Goal: Communication & Community: Answer question/provide support

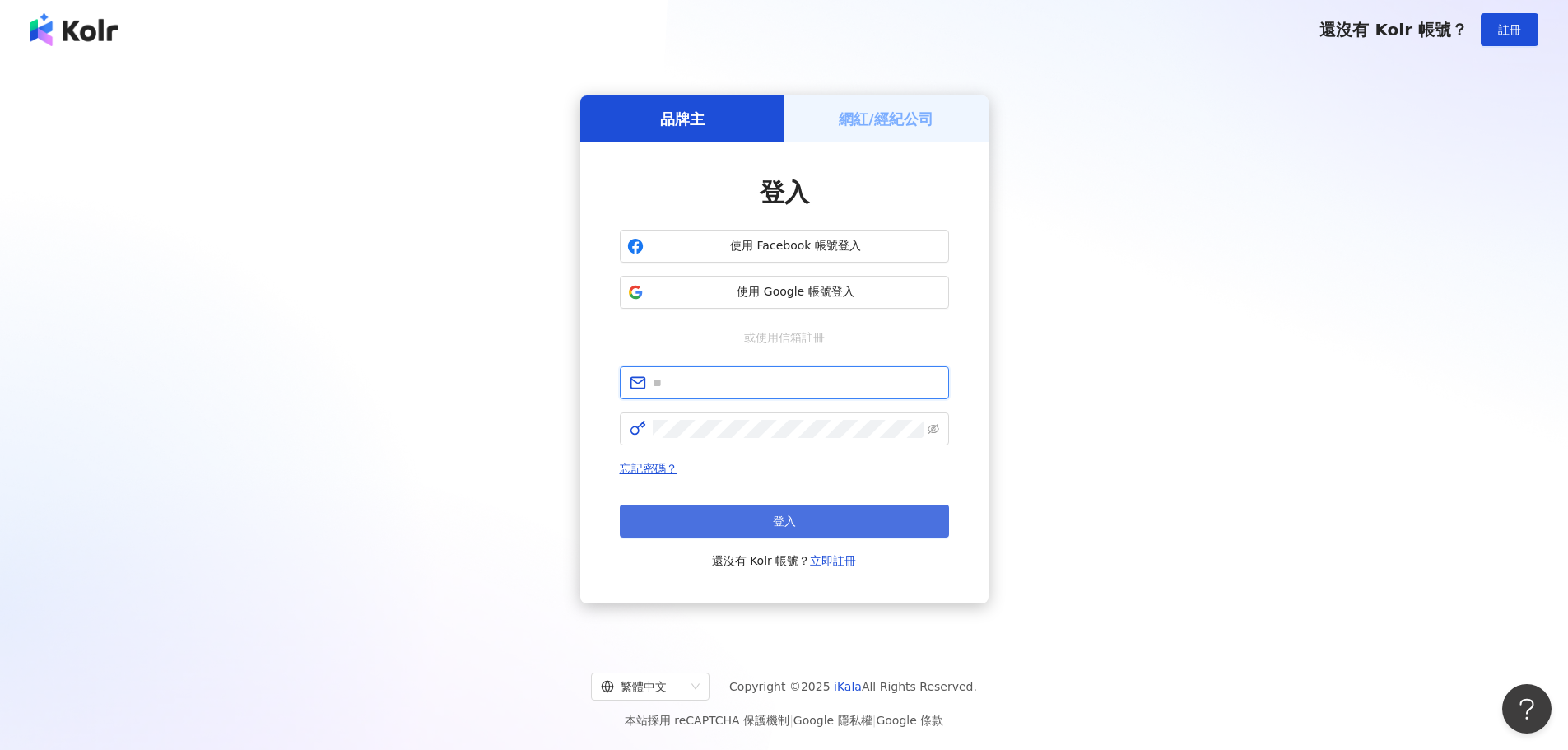
type input "**********"
click at [789, 530] on button "登入" at bounding box center [784, 521] width 329 height 33
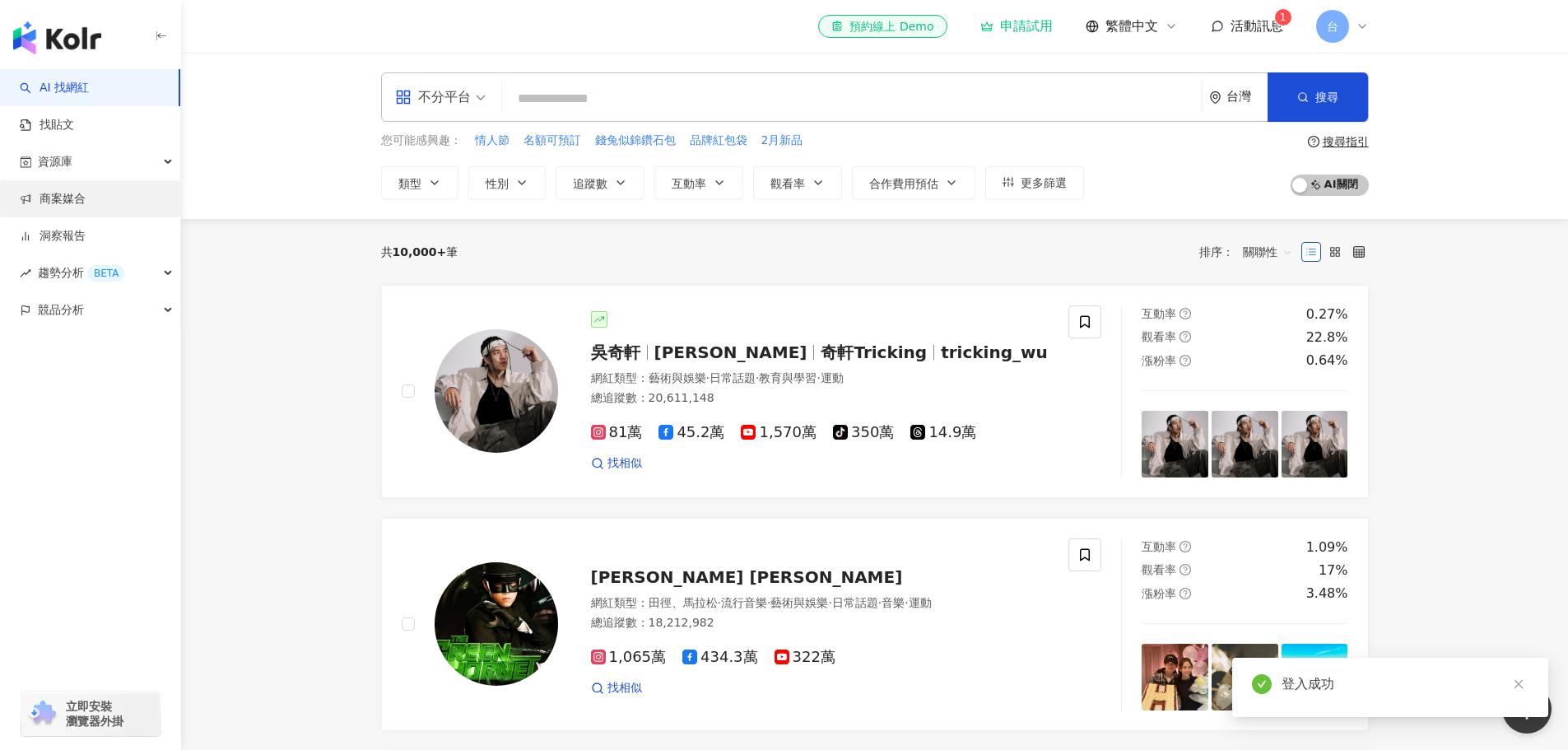
click at [75, 208] on link "商案媒合" at bounding box center [52, 198] width 65 height 16
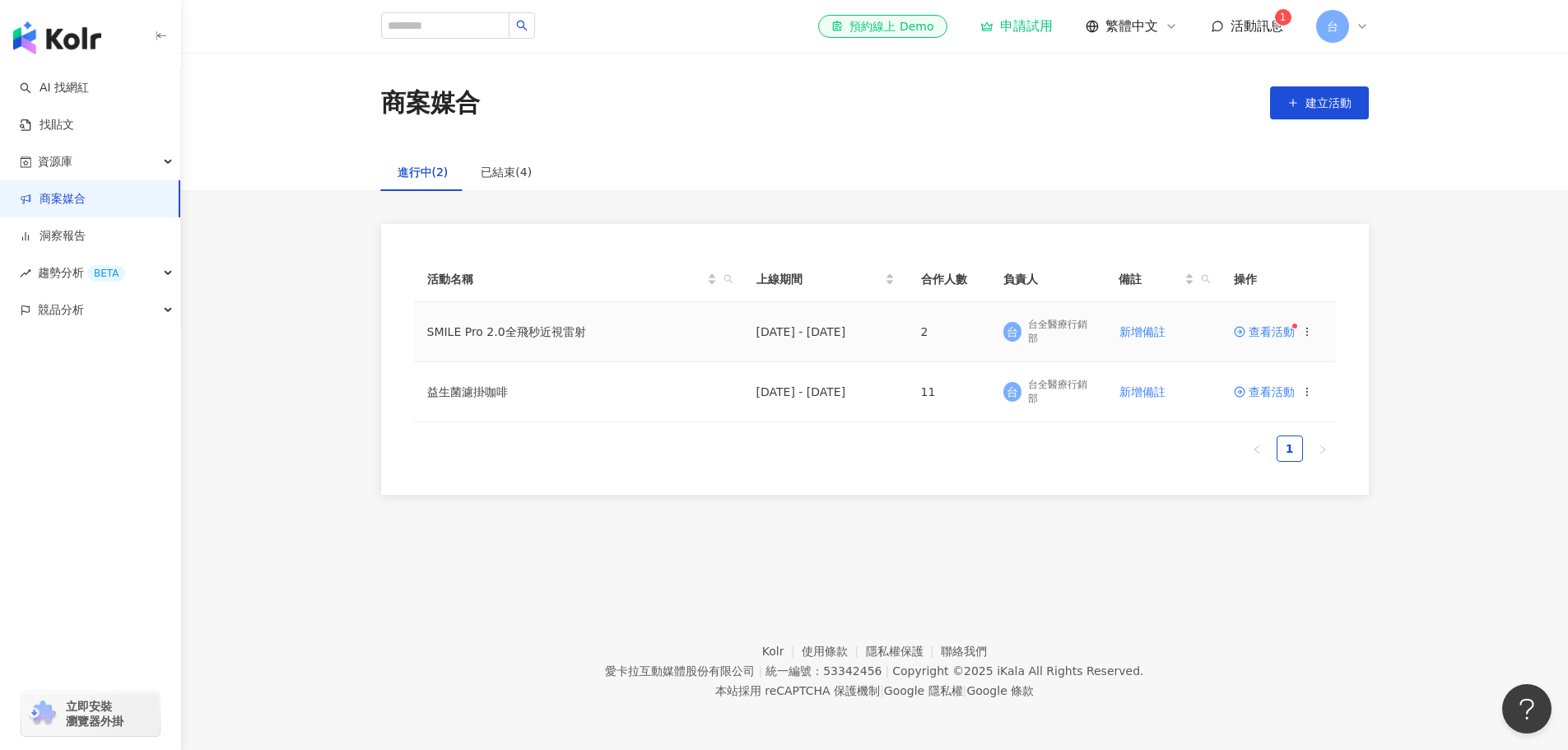
click at [1272, 332] on span "查看活動" at bounding box center [1265, 332] width 61 height 11
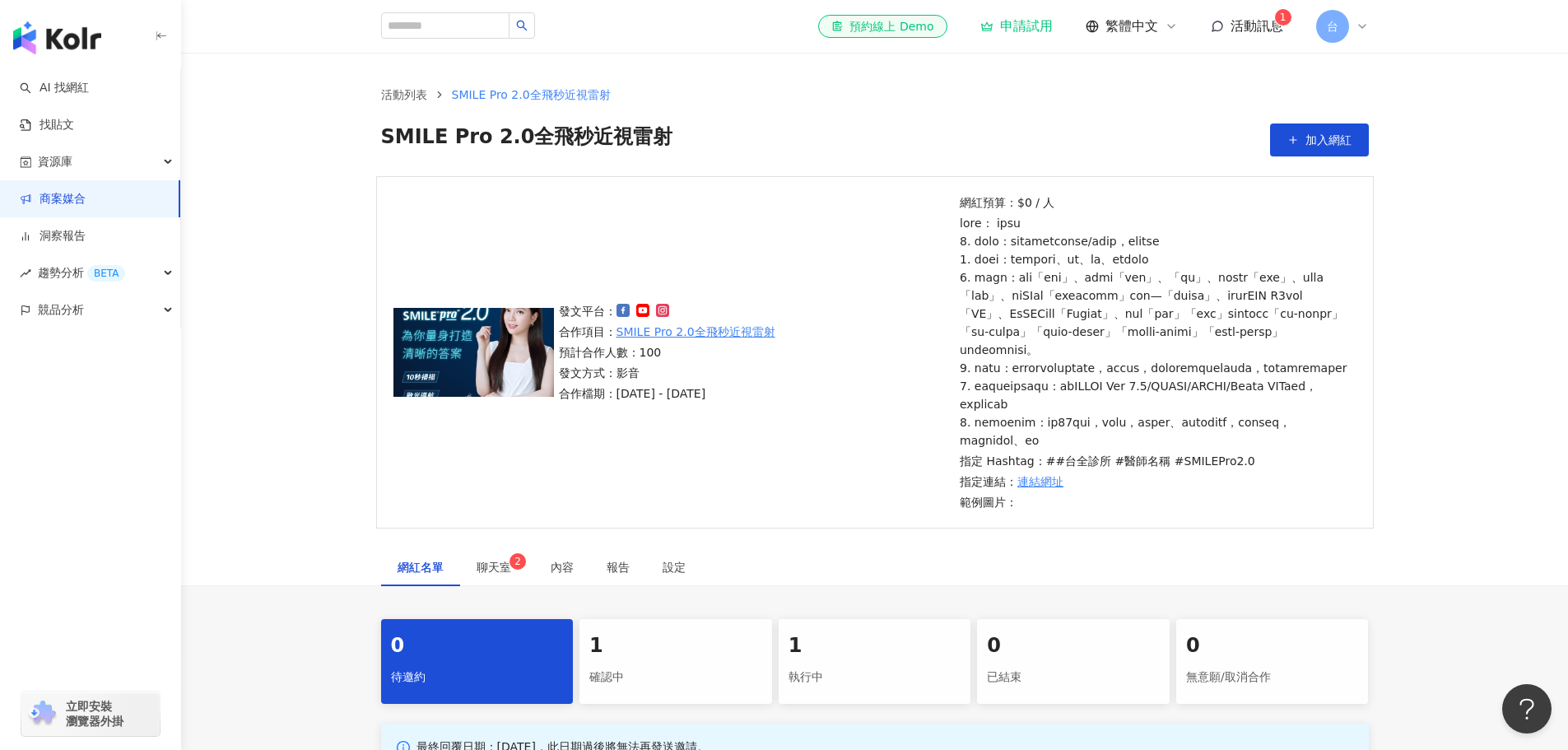
click at [1249, 21] on span "活動訊息" at bounding box center [1257, 26] width 53 height 16
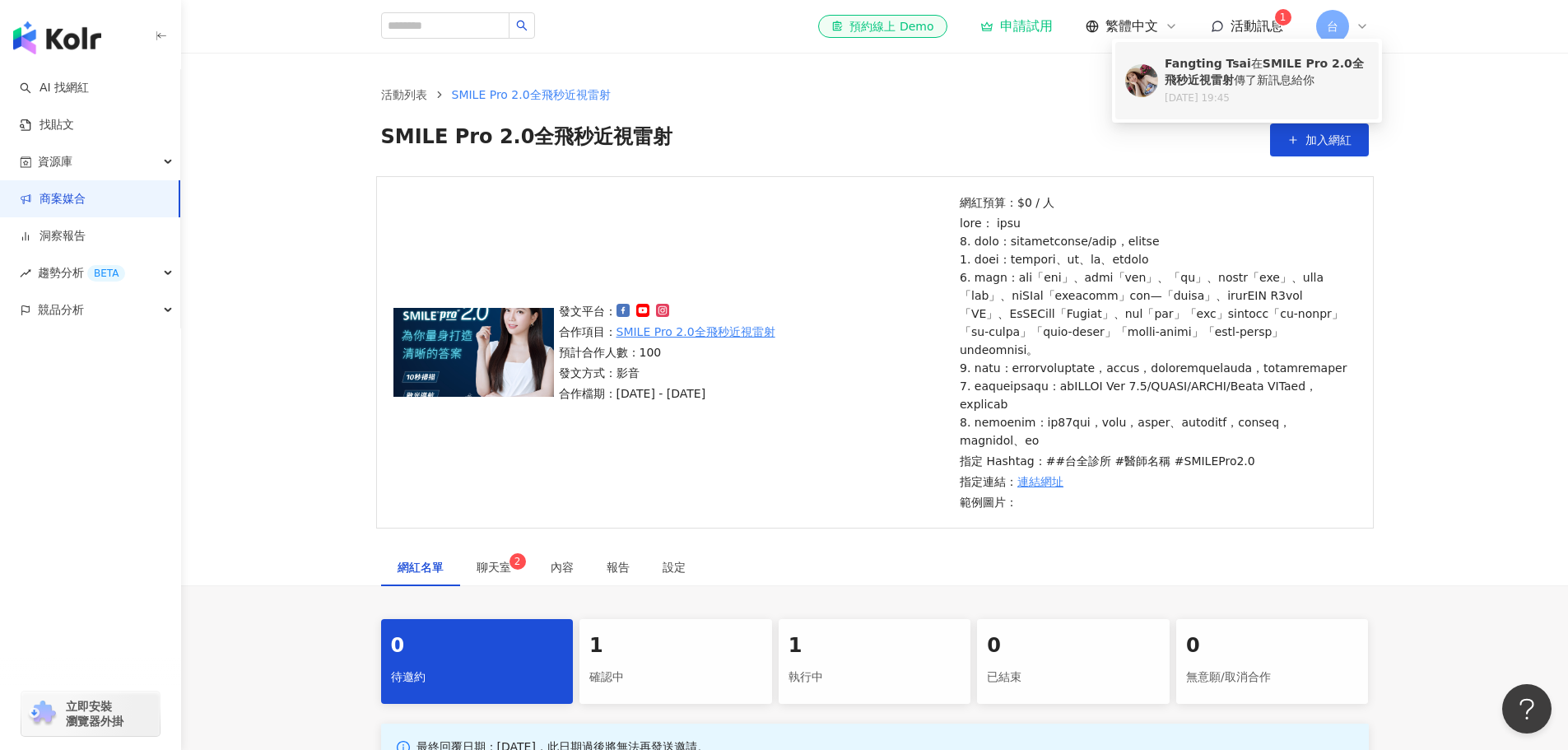
click at [1223, 73] on div "Fangting Tsai 在 SMILE Pro 2.0全飛秒近視雷射 傳了新訊息給你" at bounding box center [1267, 72] width 204 height 32
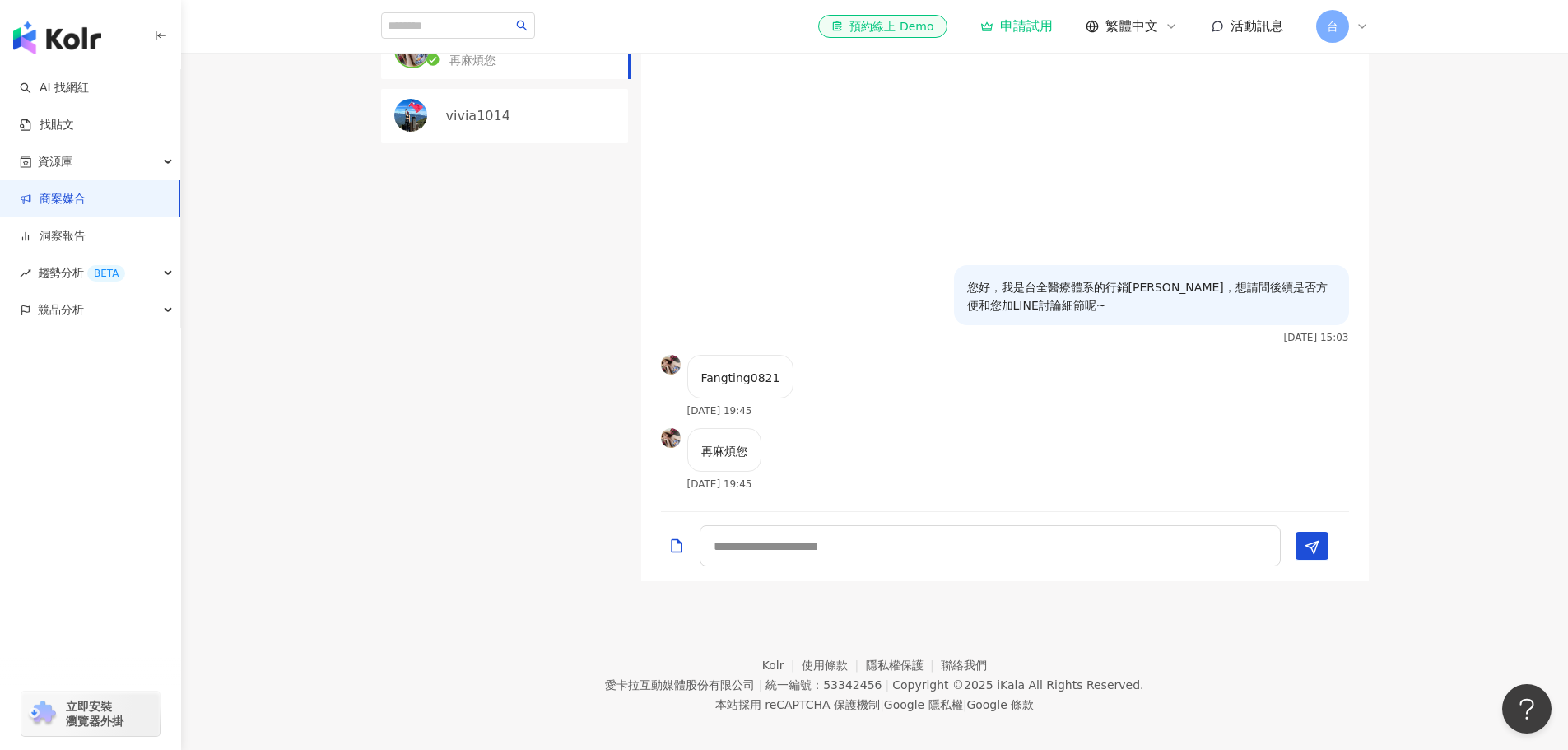
scroll to position [741, 0]
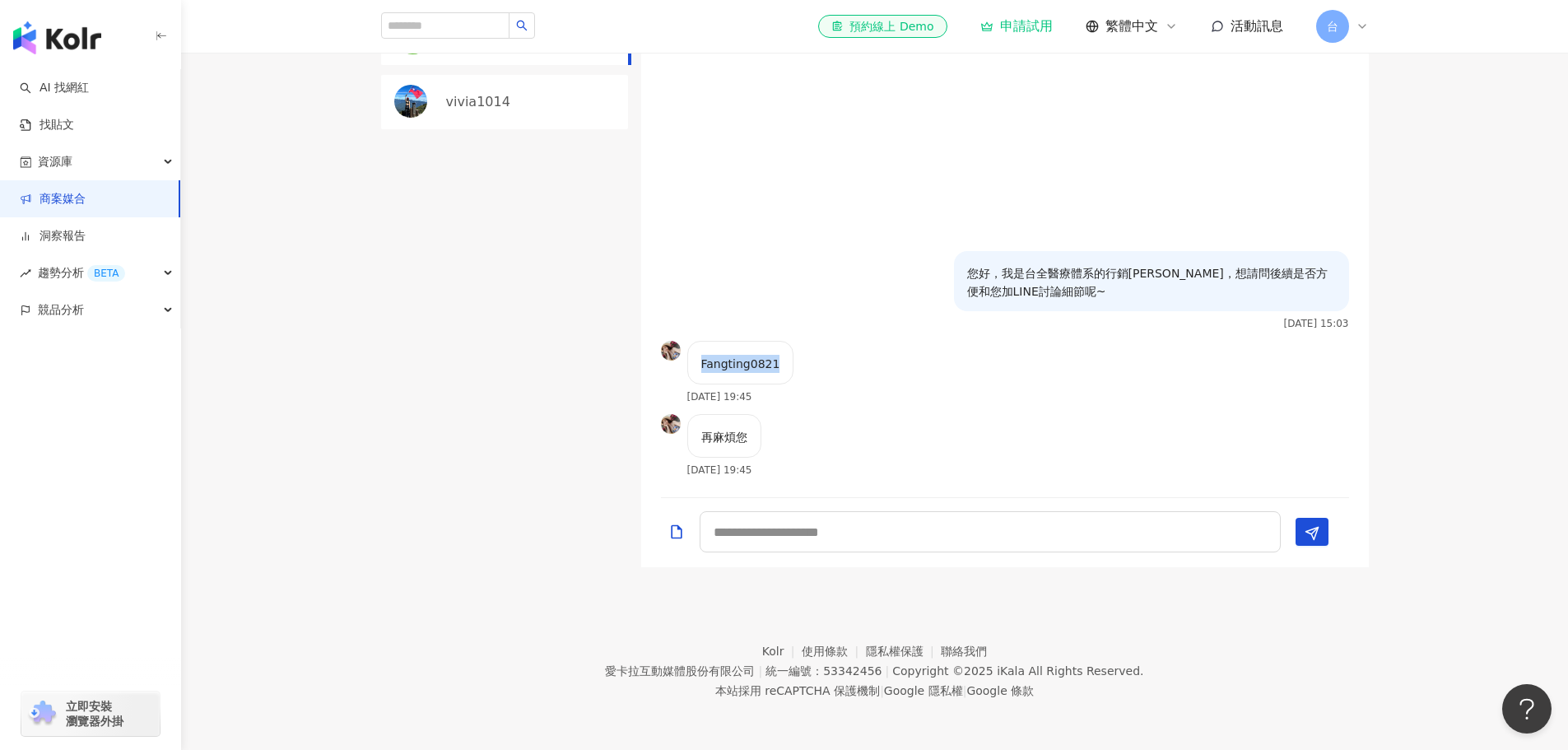
drag, startPoint x: 702, startPoint y: 367, endPoint x: 782, endPoint y: 371, distance: 80.1
click at [782, 371] on div "Fangting0821" at bounding box center [740, 363] width 107 height 44
copy p "Fangting0821"
click at [741, 553] on textarea at bounding box center [990, 531] width 581 height 41
type textarea "**********"
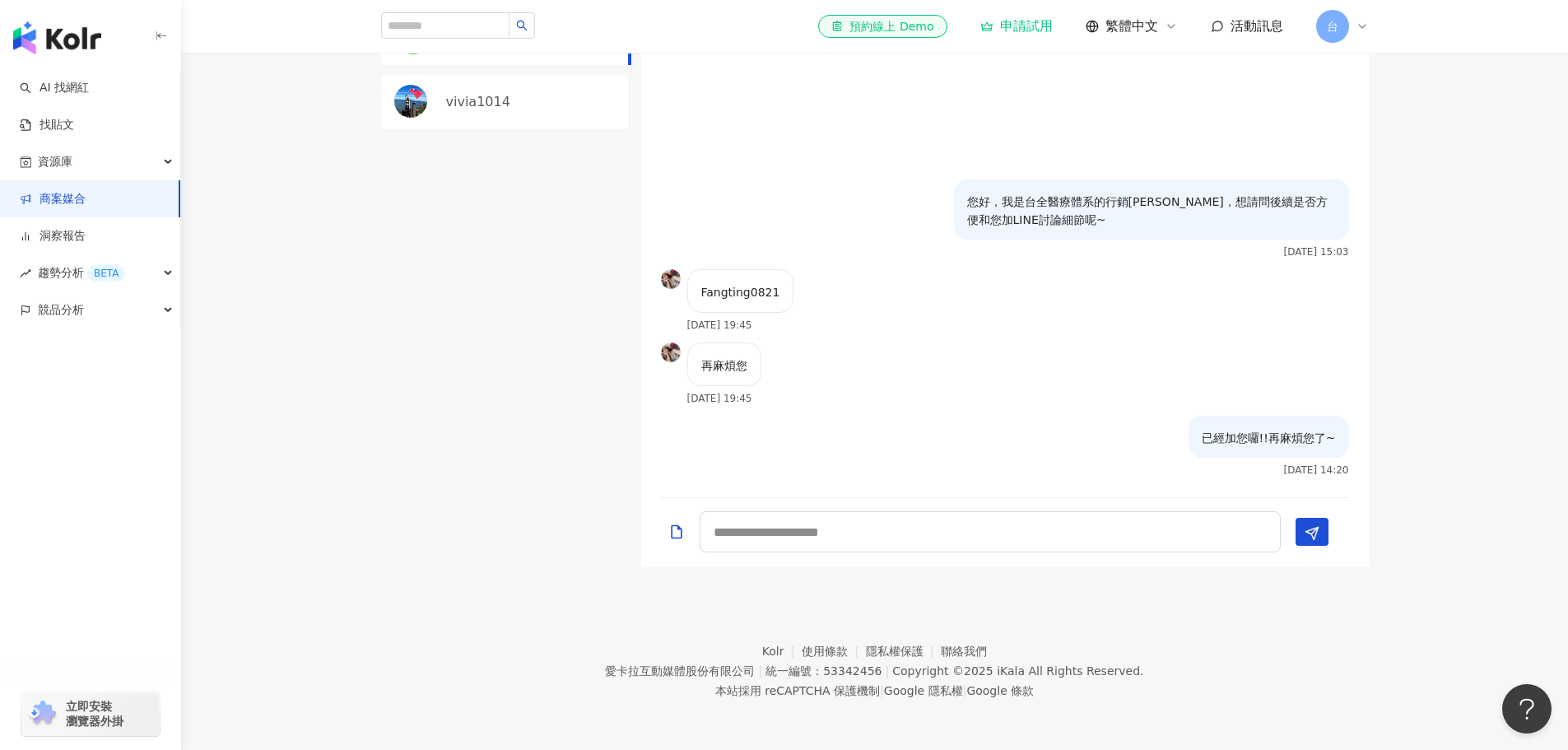
click at [666, 355] on img at bounding box center [670, 352] width 20 height 20
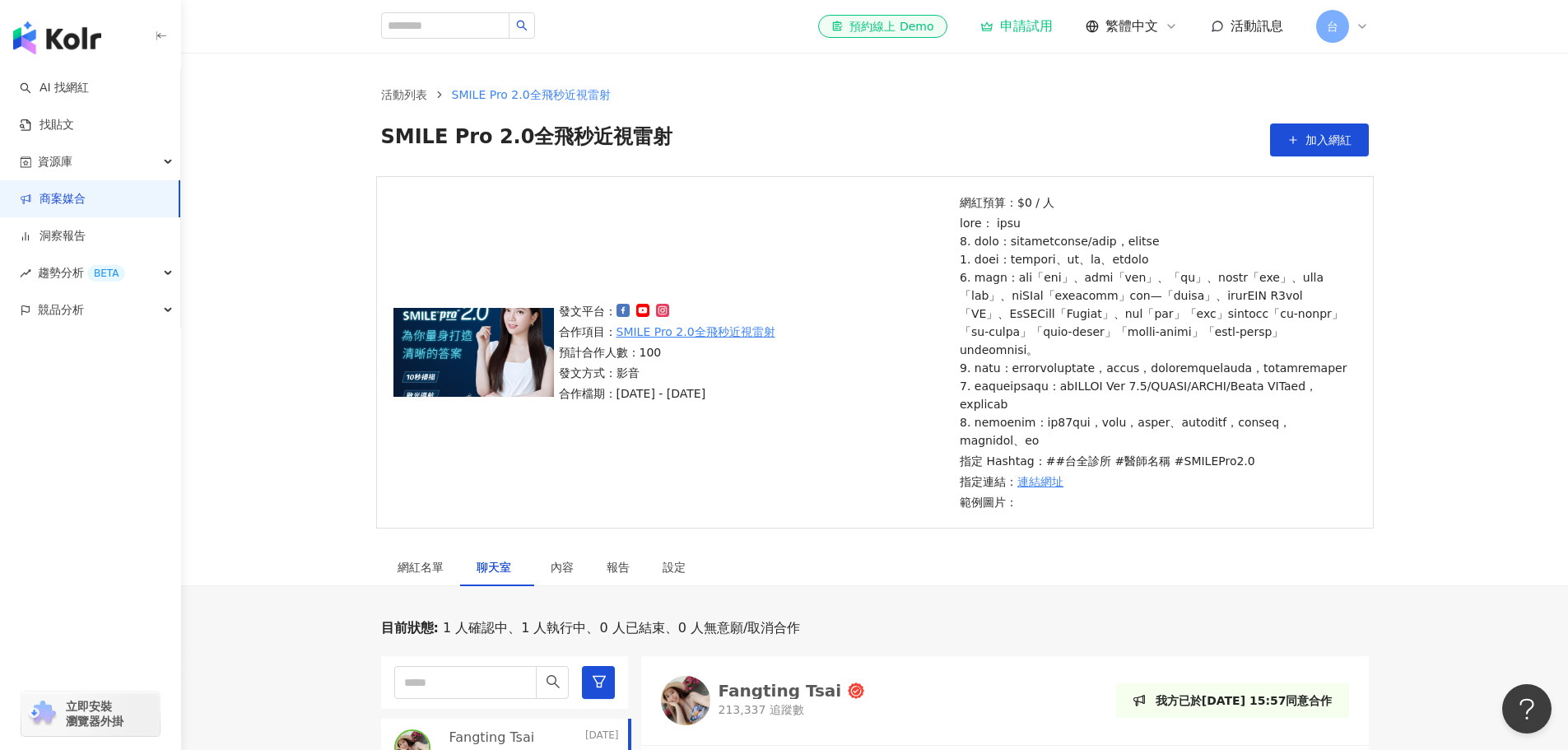
scroll to position [247, 0]
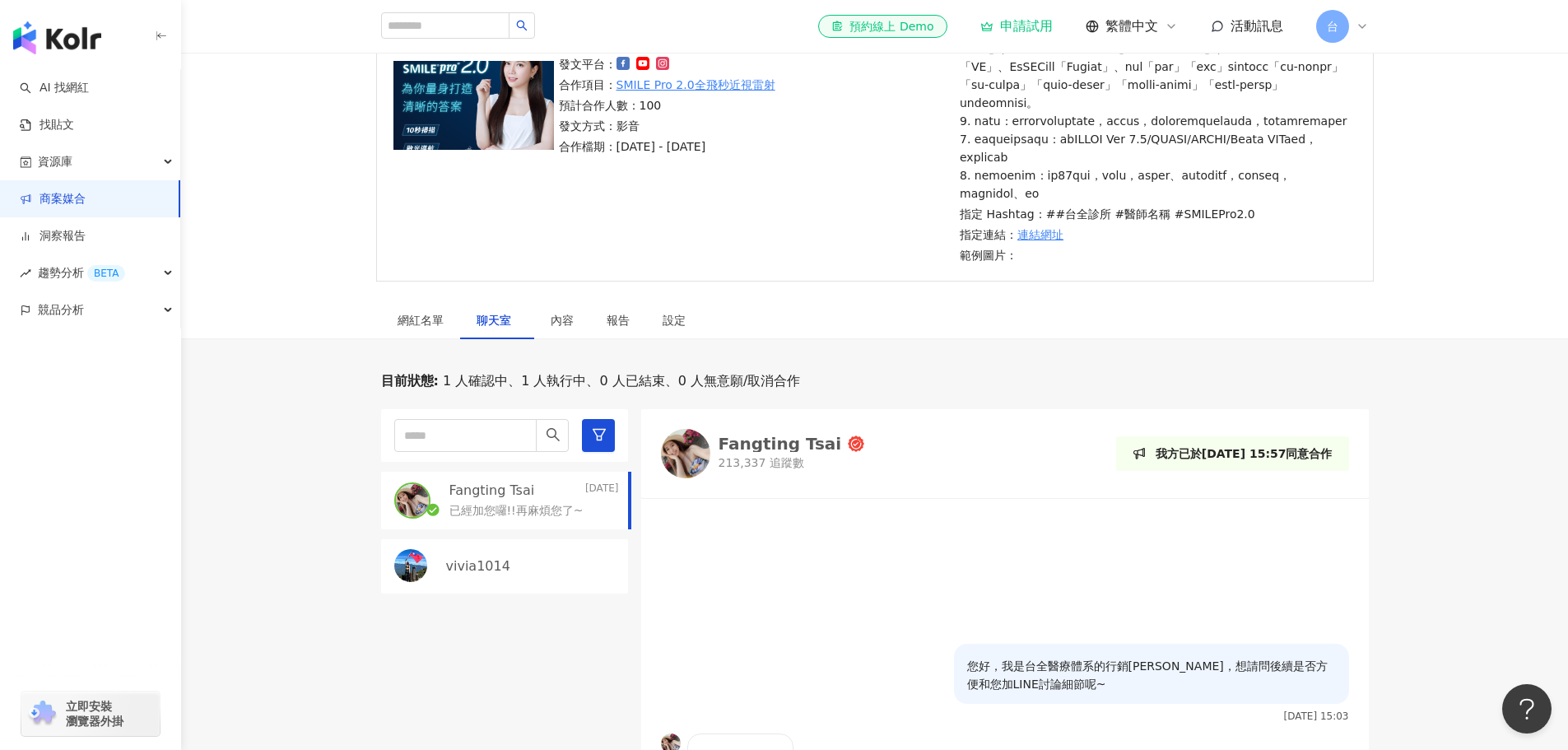
click at [757, 452] on div "Fangting Tsai" at bounding box center [780, 443] width 123 height 16
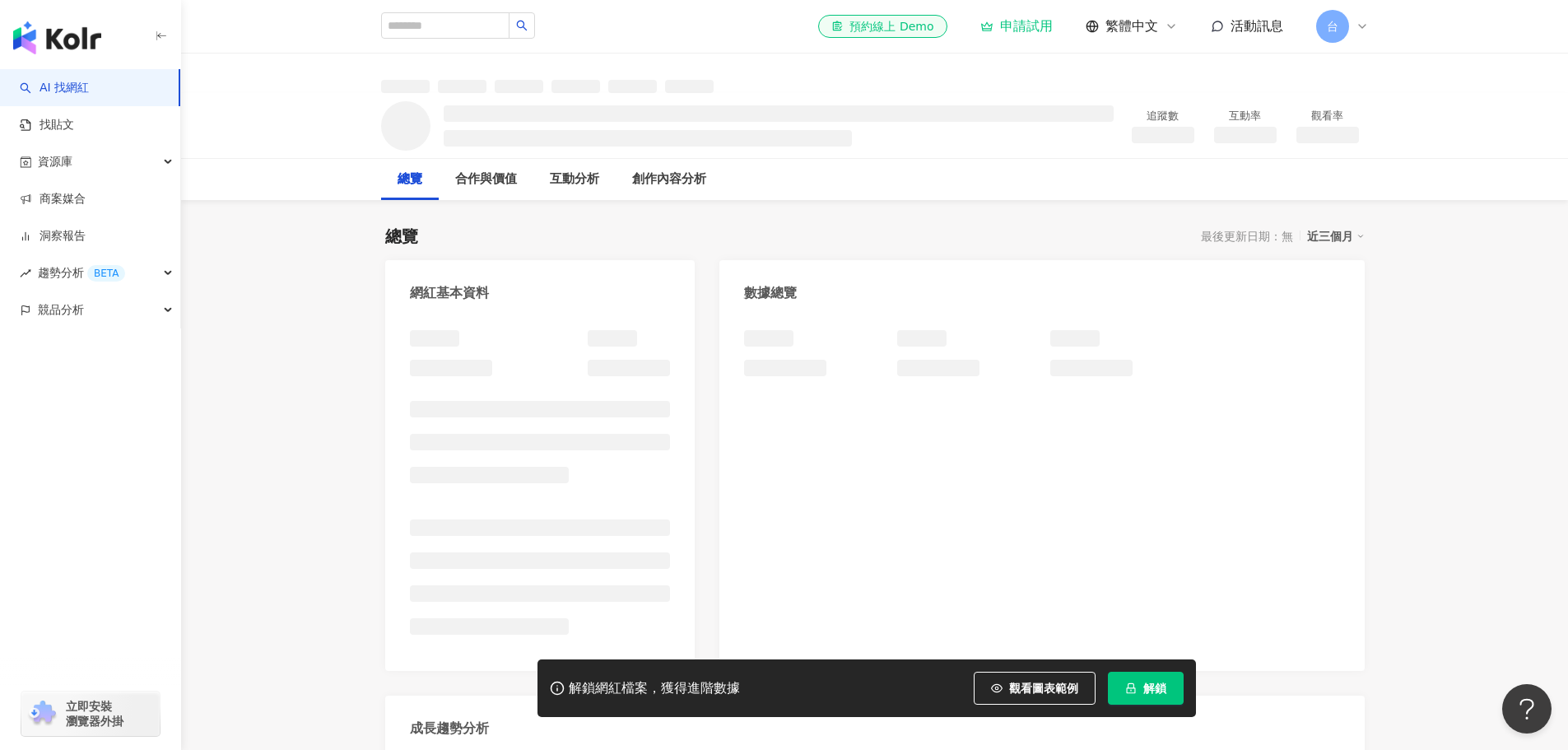
click at [700, 541] on div "網紅基本資料 數據總覽 成長趨勢分析 追蹤趨勢圖表" at bounding box center [874, 599] width 979 height 679
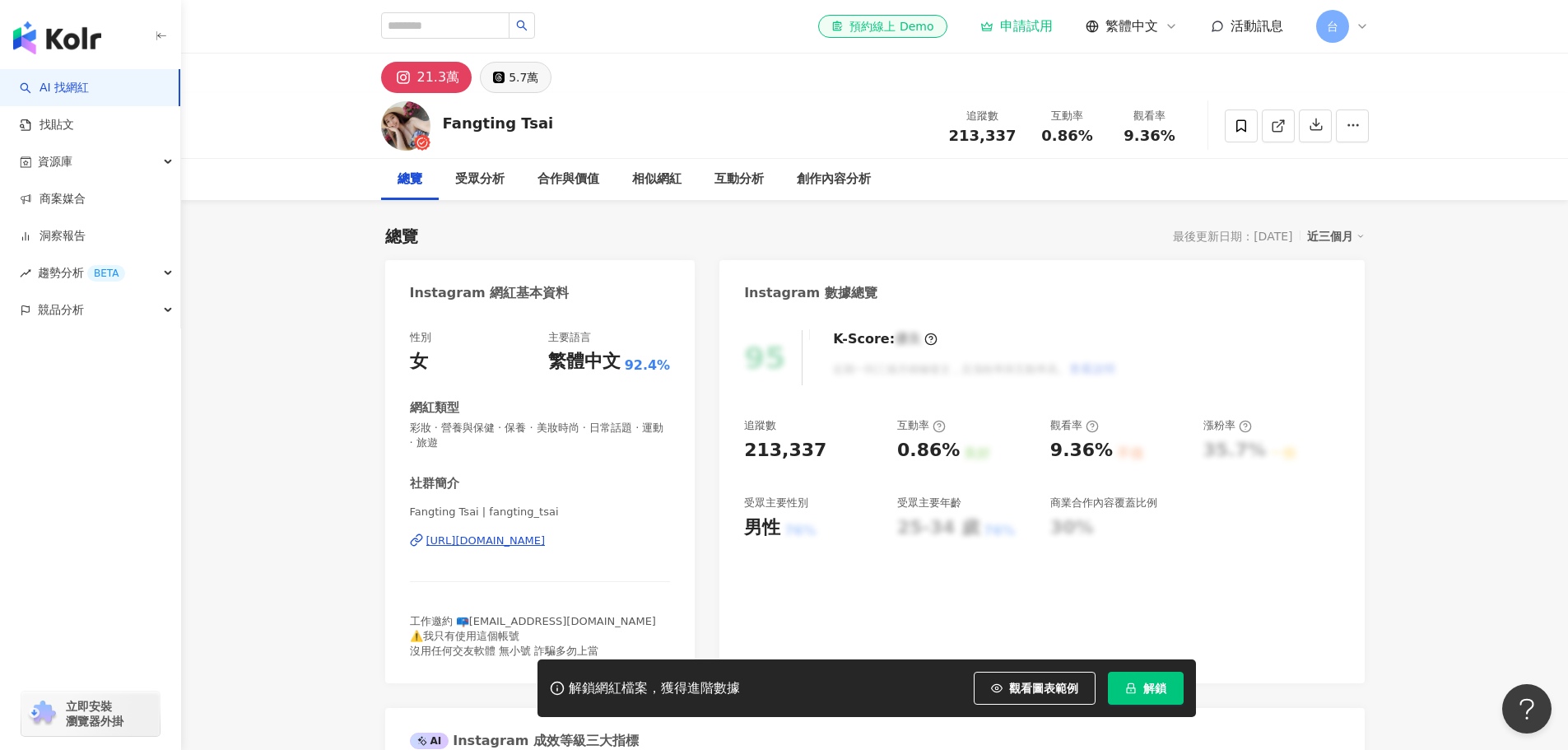
click at [538, 73] on button "5.7萬" at bounding box center [516, 77] width 72 height 31
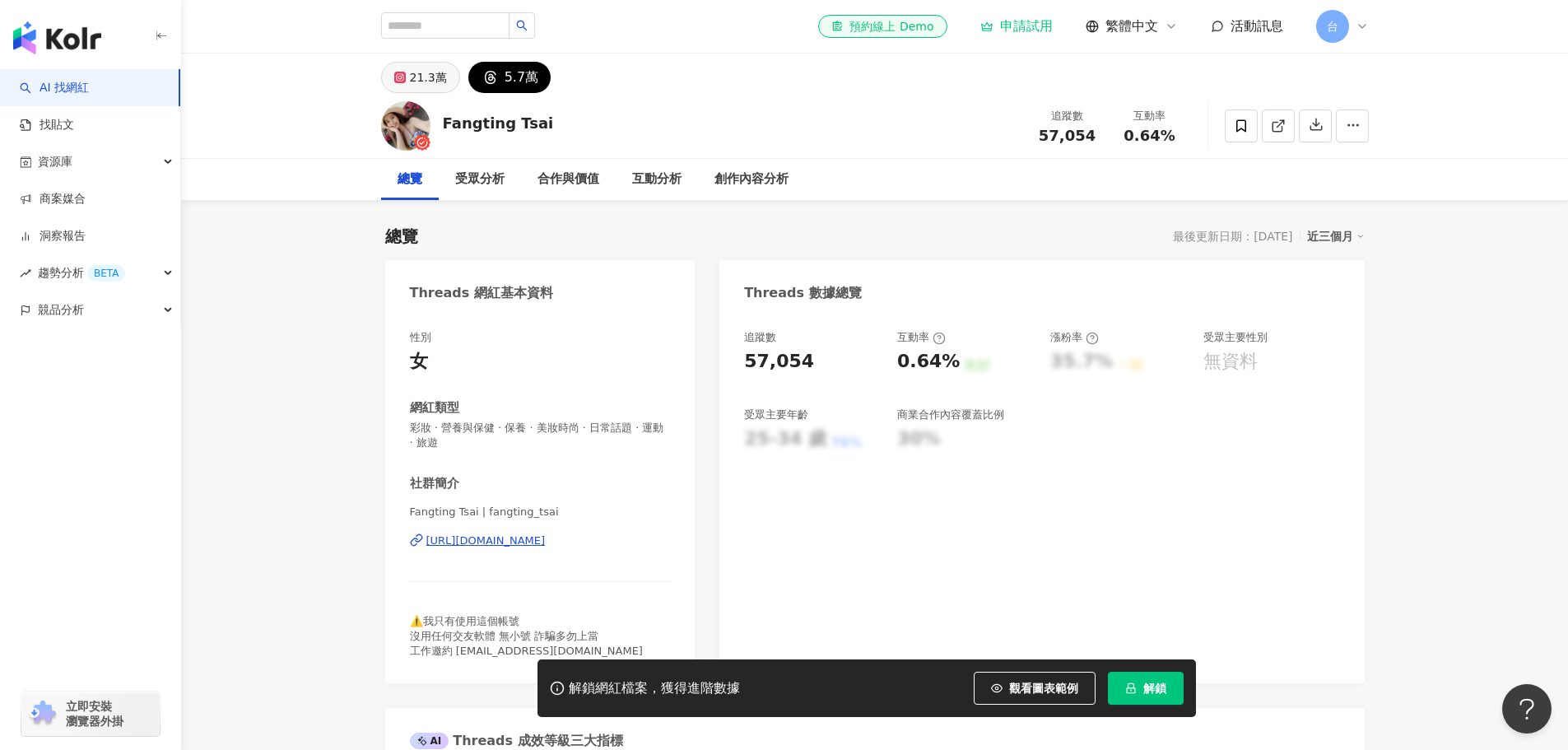
click at [403, 66] on button "21.3萬" at bounding box center [420, 77] width 79 height 31
